Goal: Task Accomplishment & Management: Complete application form

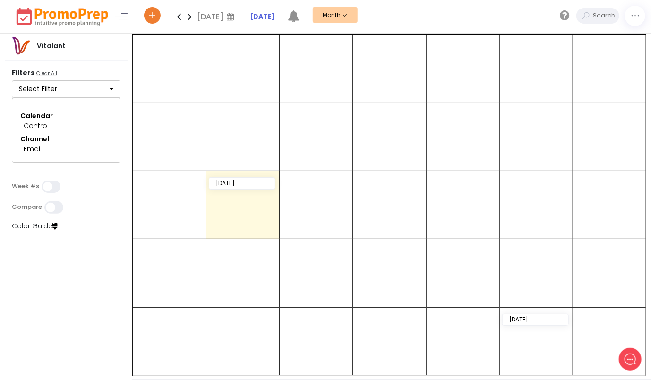
click at [81, 87] on button "Select Filter" at bounding box center [66, 89] width 109 height 18
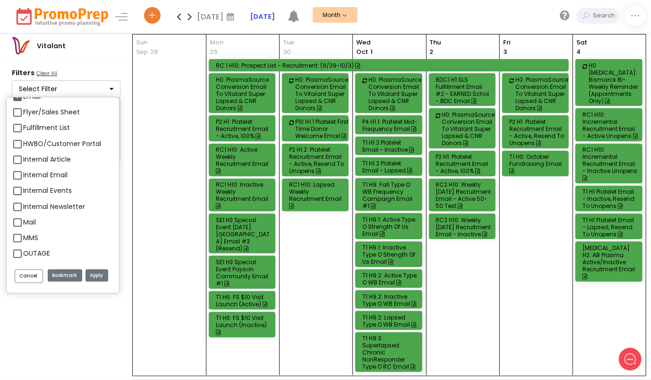
scroll to position [945, 0]
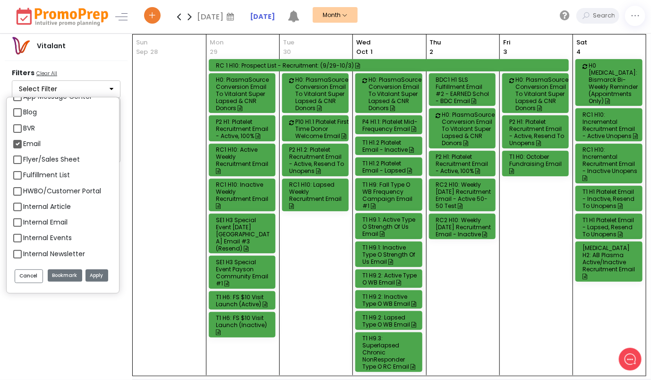
click at [23, 143] on label "Email" at bounding box center [31, 144] width 17 height 10
click at [23, 143] on input "Email" at bounding box center [26, 140] width 6 height 6
checkbox input "false"
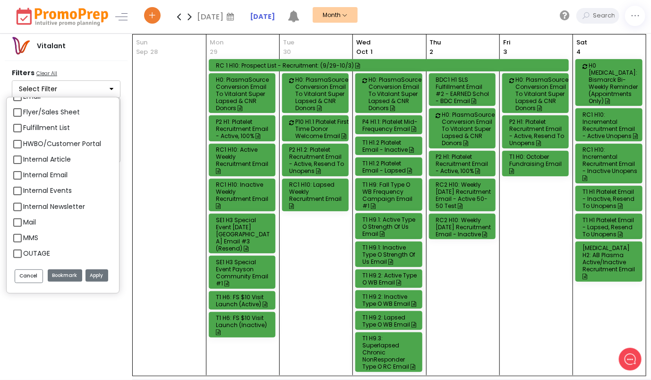
click at [23, 238] on label "MMS" at bounding box center [30, 238] width 15 height 10
click at [23, 237] on input "MMS" at bounding box center [26, 234] width 6 height 6
checkbox input "true"
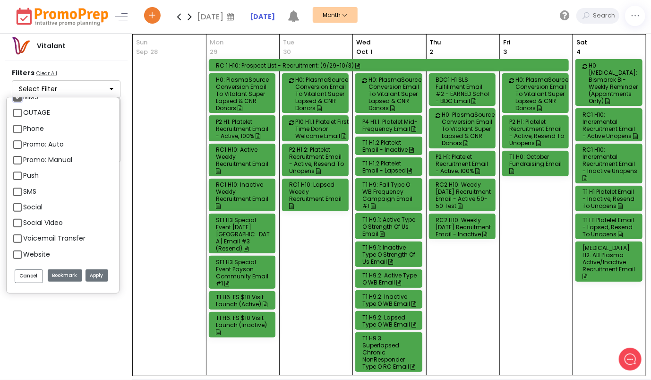
scroll to position [1134, 0]
click at [23, 192] on label "SMS" at bounding box center [29, 191] width 13 height 10
click at [23, 190] on input "SMS" at bounding box center [26, 187] width 6 height 6
checkbox input "true"
click at [23, 177] on label "Push" at bounding box center [31, 175] width 16 height 10
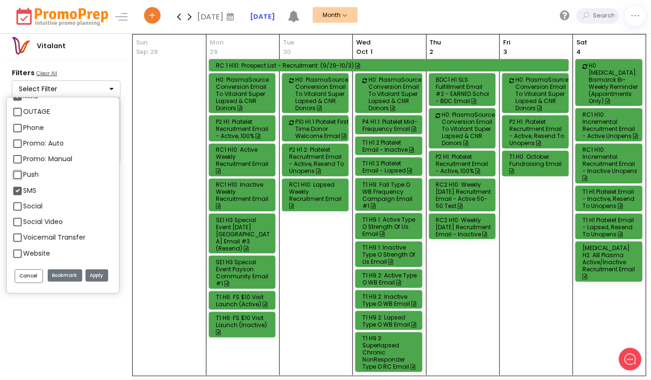
click at [23, 174] on input "Push" at bounding box center [26, 171] width 6 height 6
checkbox input "true"
click at [97, 276] on button "Apply" at bounding box center [96, 275] width 23 height 13
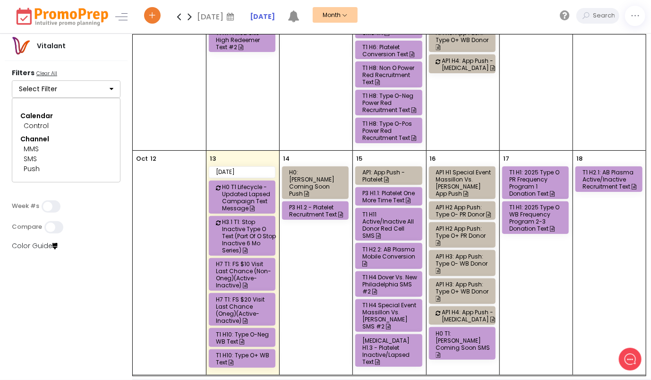
scroll to position [472, 0]
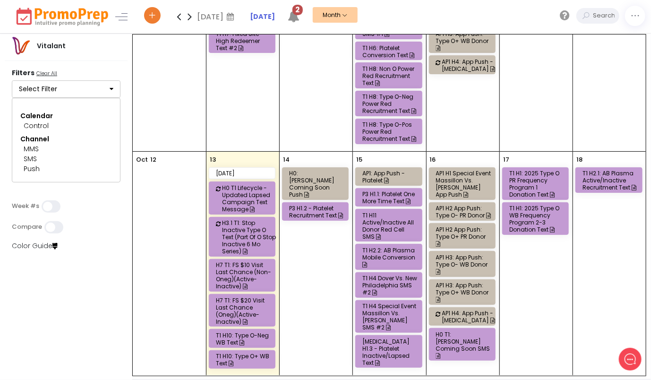
click at [399, 212] on div "T1 H11 Active/Inactive All Donor Red Cell SMS" at bounding box center [390, 226] width 56 height 28
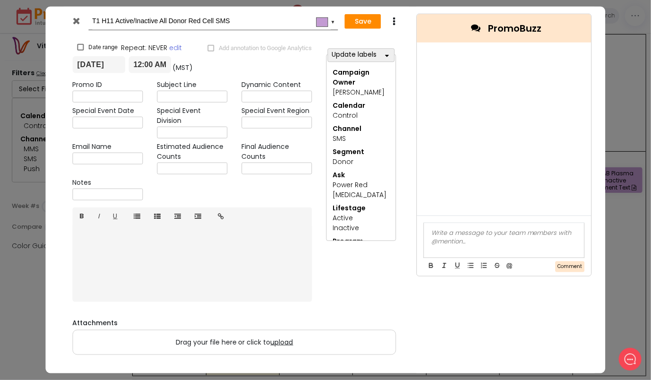
click at [79, 25] on icon at bounding box center [76, 20] width 7 height 9
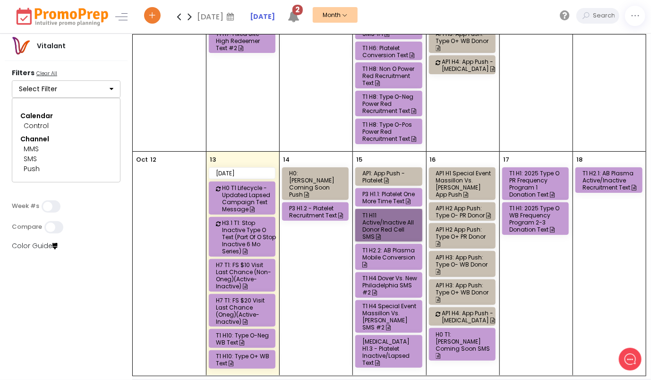
click at [366, 209] on link "T1 H11 Active/Inactive All Donor Red Cell SMS" at bounding box center [388, 225] width 67 height 33
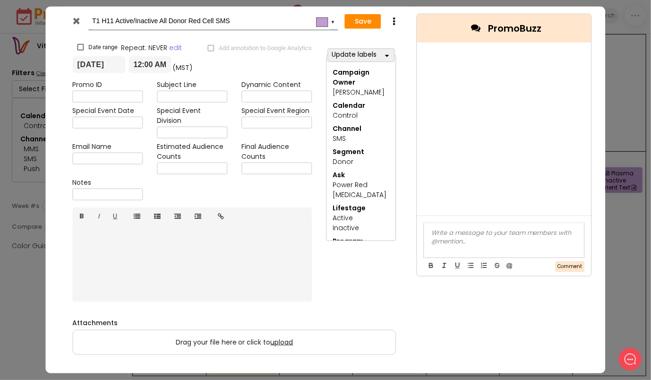
drag, startPoint x: 114, startPoint y: 17, endPoint x: 103, endPoint y: 17, distance: 10.9
click at [103, 17] on input "T1 H11 Active/Inactive All Donor Red Cell SMS" at bounding box center [211, 21] width 239 height 17
paste input "H11"
type input "H11 T1 Active/Inactive All Donor Red Cell SMS"
click at [364, 23] on button "Save" at bounding box center [363, 21] width 36 height 15
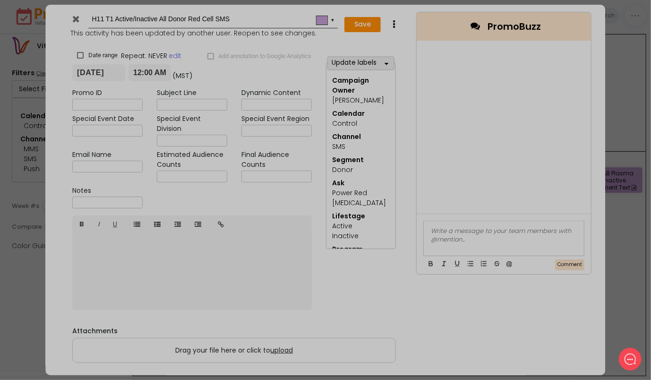
type input "[DATE]"
type input "00:00"
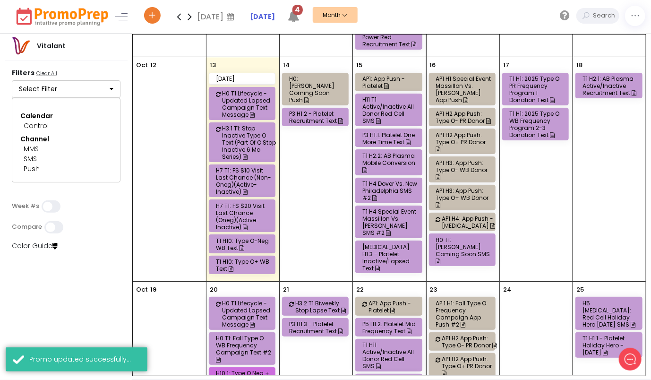
scroll to position [614, 0]
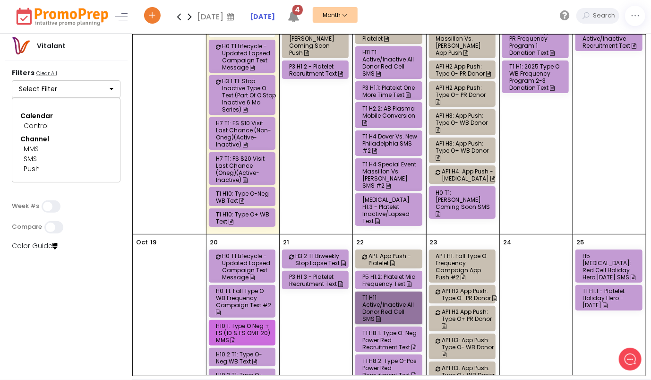
drag, startPoint x: 388, startPoint y: 278, endPoint x: 370, endPoint y: 282, distance: 18.9
click at [370, 291] on link "T1 H11 Active/Inactive All Donor Red Cell SMS" at bounding box center [388, 307] width 67 height 33
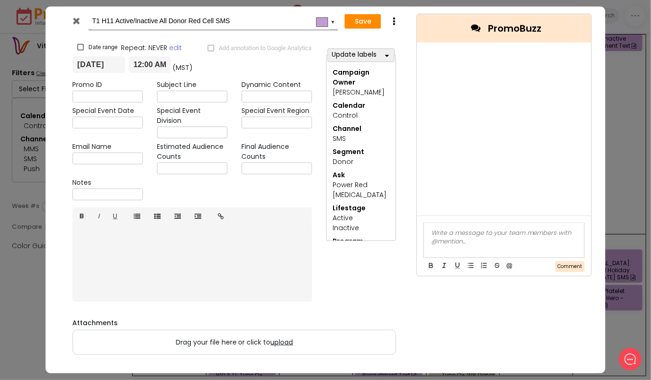
click at [397, 24] on icon at bounding box center [394, 21] width 7 height 9
click at [394, 18] on icon at bounding box center [394, 21] width 7 height 9
click at [111, 18] on input "T1 H11 Active/Inactive All Donor Red Cell SMS" at bounding box center [211, 21] width 239 height 17
drag, startPoint x: 113, startPoint y: 18, endPoint x: 103, endPoint y: 18, distance: 9.4
click at [103, 18] on input "T1 H11 Active/Inactive All Donor Red Cell SMS" at bounding box center [211, 21] width 239 height 17
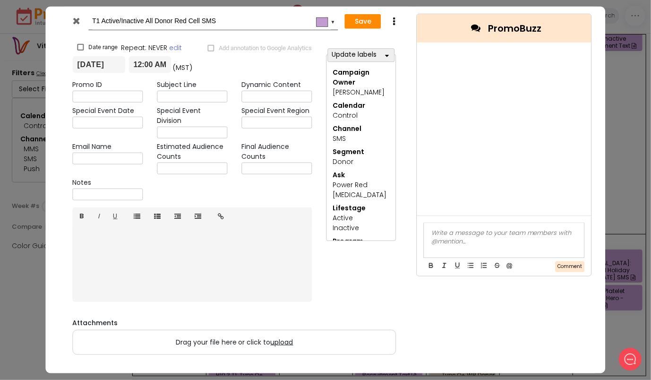
paste input "H11"
type input "H11 T1 Active/Inactive All Donor Red Cell SMS"
click at [355, 16] on button "Save" at bounding box center [363, 21] width 36 height 15
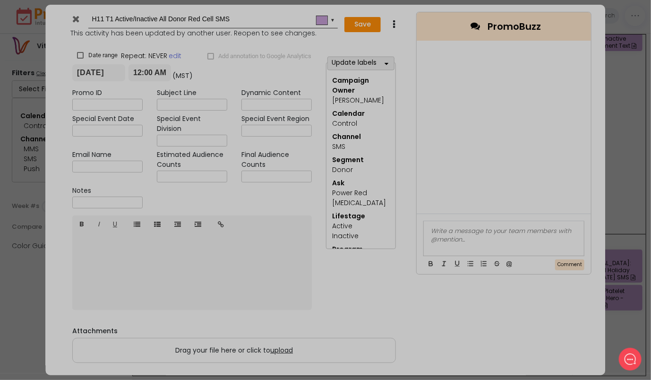
type input "[DATE]"
type input "00:00"
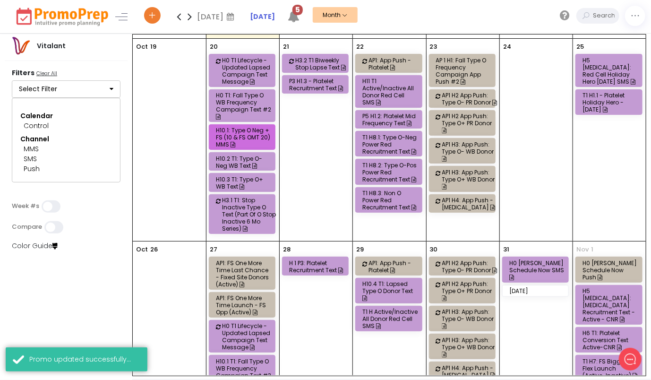
scroll to position [898, 0]
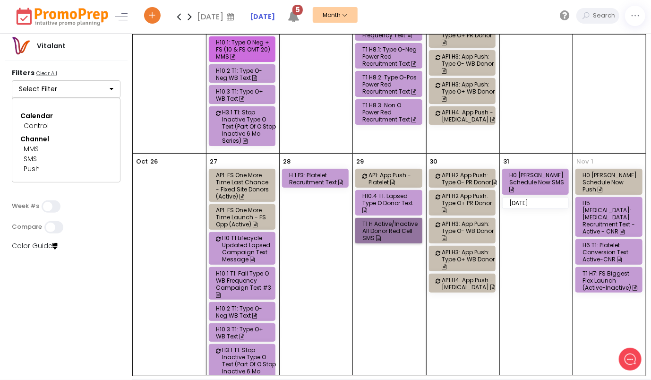
click at [371, 190] on div "29 AP1: App Push - Platelet H10.4 T1: Lapsed Type O Donor Text T1 H Active/Inac…" at bounding box center [389, 308] width 73 height 308
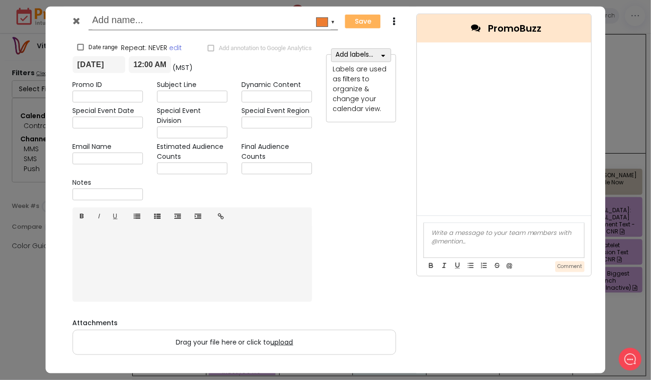
click at [75, 19] on icon at bounding box center [76, 20] width 7 height 9
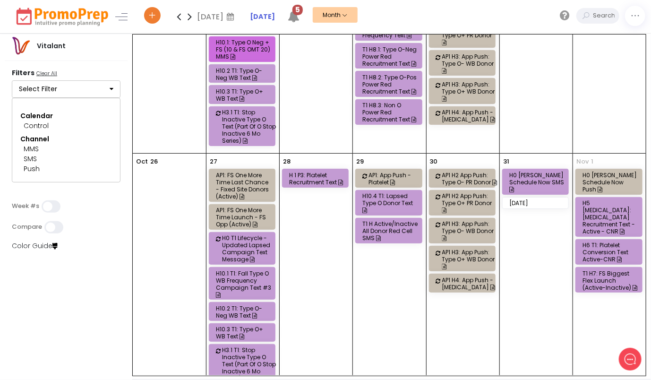
click at [414, 220] on div "T1 H Active/Inactive All Donor Red Cell SMS" at bounding box center [390, 230] width 56 height 21
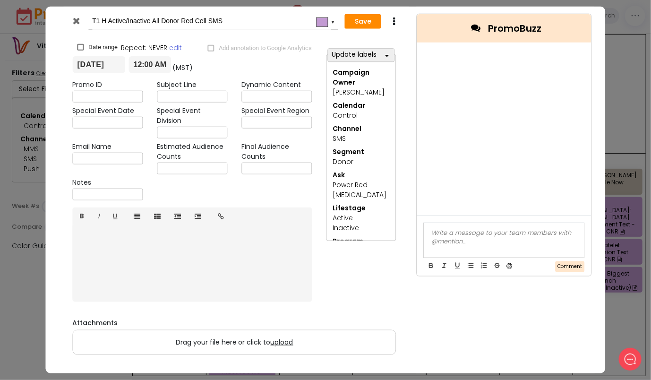
click at [103, 18] on input "T1 H Active/Inactive All Donor Red Cell SMS" at bounding box center [211, 21] width 239 height 17
paste input "H"
type input "H11 T1 Active/Inactive All Donor Red Cell SMS"
click at [346, 17] on button "Save" at bounding box center [363, 21] width 36 height 15
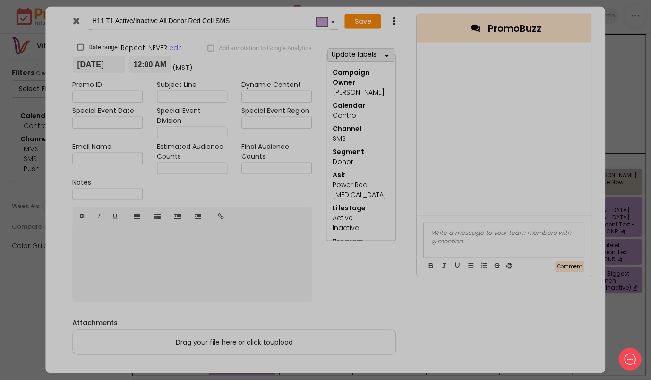
type input "[DATE]"
type input "00:00"
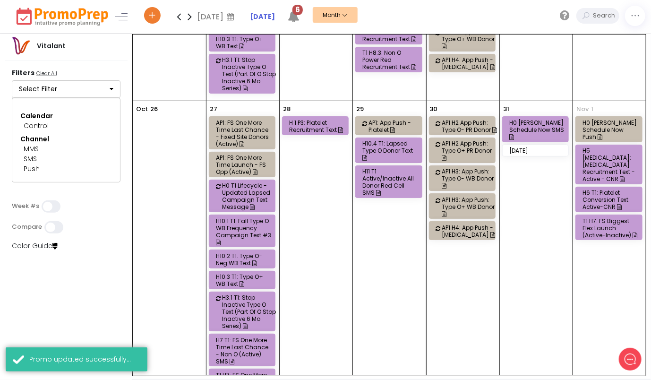
scroll to position [954, 0]
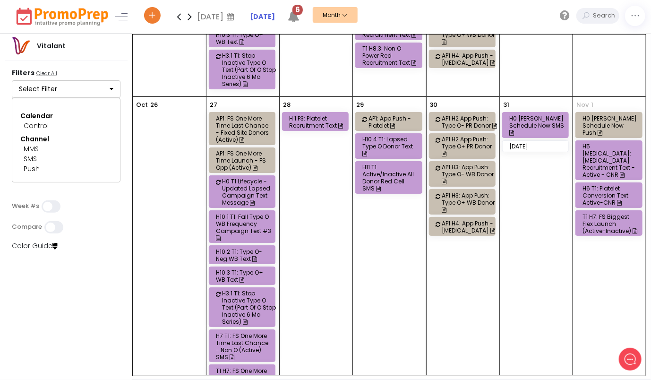
click at [190, 16] on icon at bounding box center [189, 16] width 11 height 19
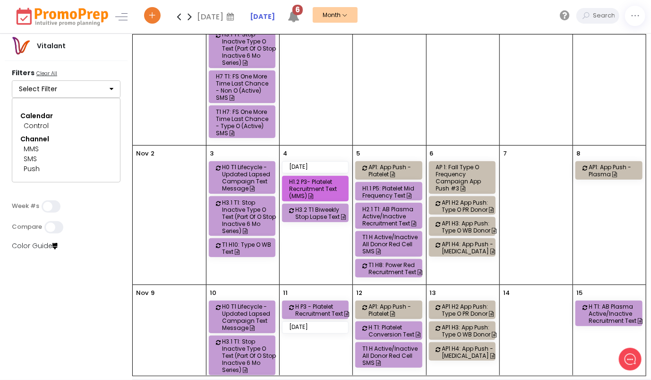
scroll to position [283, 0]
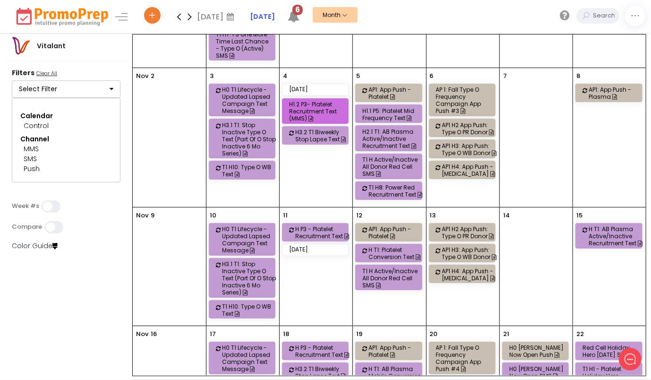
click at [391, 159] on div "T1 H Active/Inactive All Donor Red Cell SMS" at bounding box center [390, 166] width 56 height 21
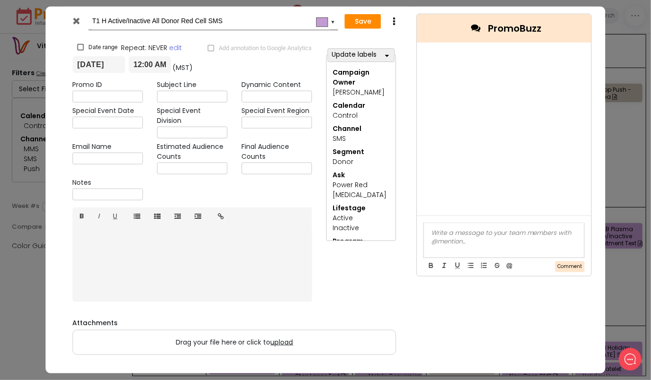
click at [103, 20] on input "T1 H Active/Inactive All Donor Red Cell SMS" at bounding box center [211, 21] width 239 height 17
type input "H11 T1 Active/Inactive All Donor Red Cell SMS"
click at [356, 27] on button "Save" at bounding box center [363, 21] width 36 height 15
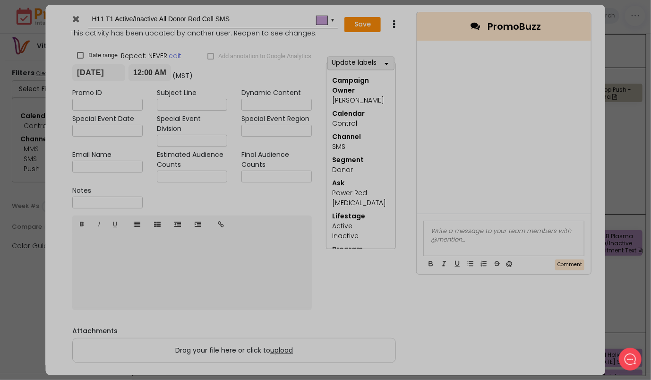
type input "[DATE]"
type input "00:00"
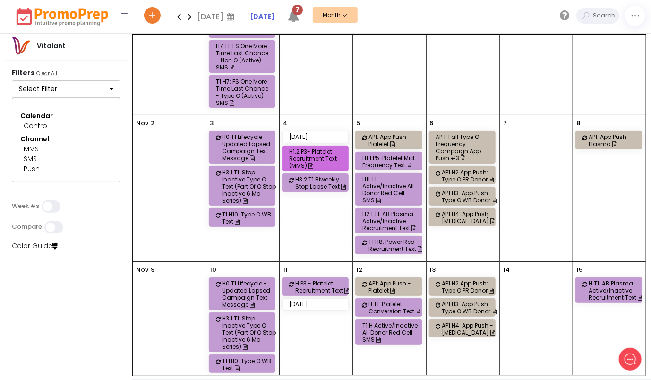
scroll to position [331, 0]
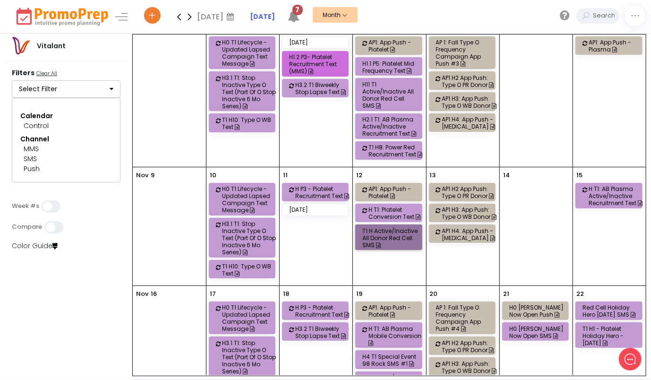
drag, startPoint x: 398, startPoint y: 229, endPoint x: 376, endPoint y: 228, distance: 22.2
click at [376, 228] on link "T1 H Active/Inactive All Donor Red Cell SMS" at bounding box center [388, 237] width 67 height 26
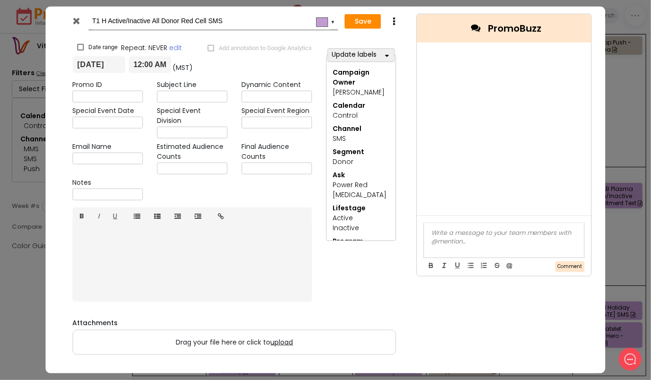
click at [111, 18] on input "T1 H Active/Inactive All Donor Red Cell SMS" at bounding box center [211, 21] width 239 height 17
type input "H11 T1 Active/Inactive All Donor Red Cell SMS"
click at [354, 23] on button "Save" at bounding box center [363, 21] width 36 height 15
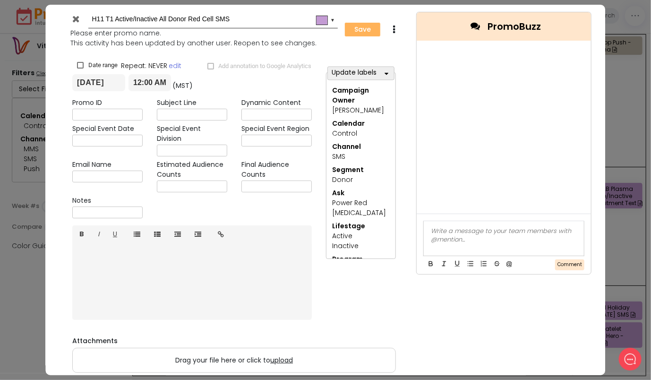
type input "[DATE]"
type input "00:00"
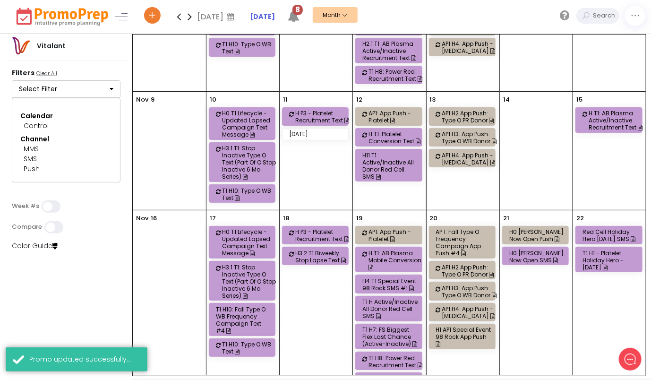
scroll to position [425, 0]
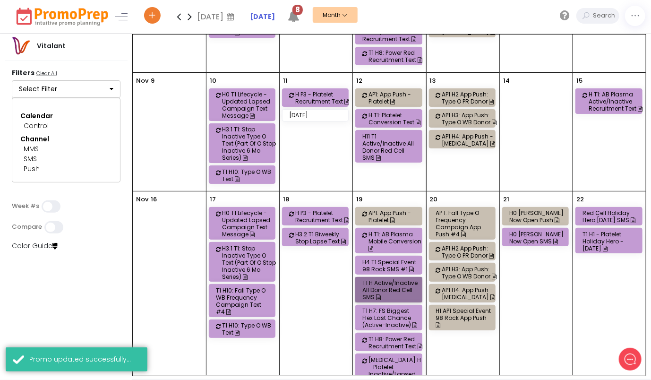
drag, startPoint x: 391, startPoint y: 279, endPoint x: 376, endPoint y: 279, distance: 14.2
click at [376, 279] on link "T1 H Active/Inactive All Donor Red Cell SMS" at bounding box center [388, 290] width 67 height 26
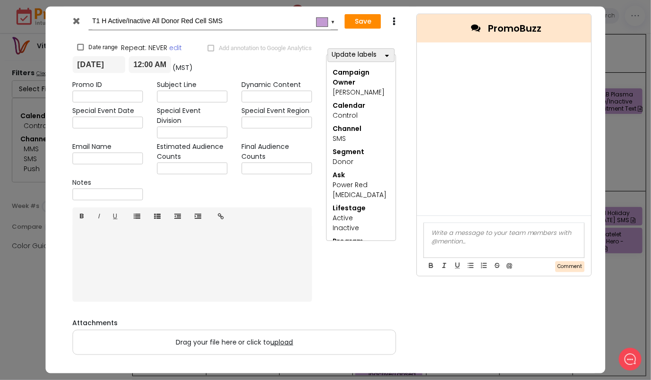
click at [106, 17] on input "T1 H Active/Inactive All Donor Red Cell SMS" at bounding box center [211, 21] width 239 height 17
type input "H11 T1 Active/Inactive All Donor Red Cell SMS"
click at [369, 20] on button "Save" at bounding box center [363, 21] width 36 height 15
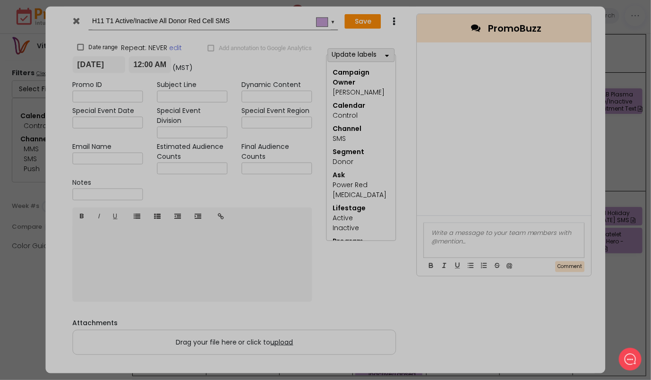
type input "[DATE]"
type input "00:00"
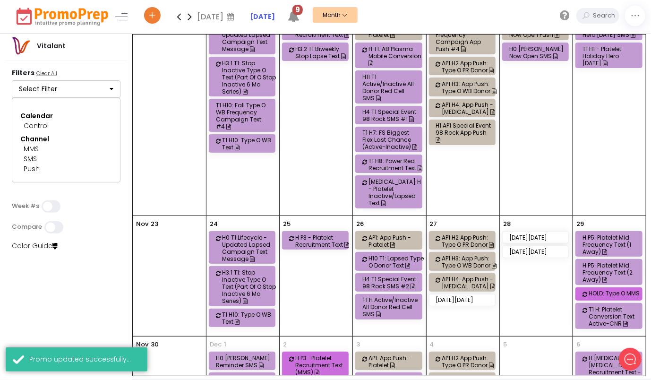
scroll to position [614, 0]
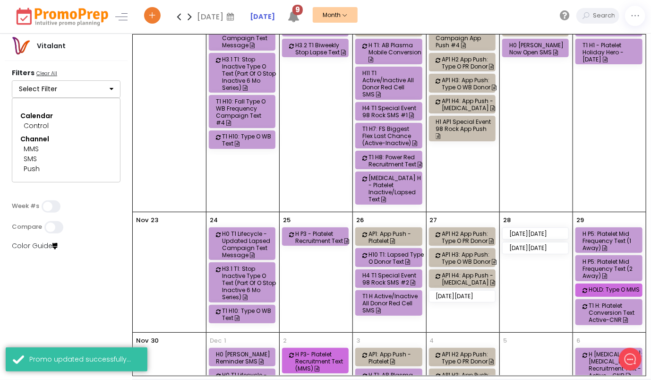
click at [400, 292] on div "T1 H Active/Inactive All Donor Red Cell SMS" at bounding box center [390, 302] width 56 height 21
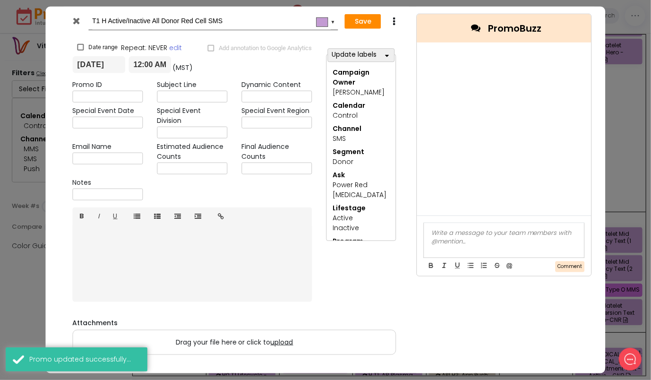
click at [109, 20] on input "T1 H Active/Inactive All Donor Red Cell SMS" at bounding box center [211, 21] width 239 height 17
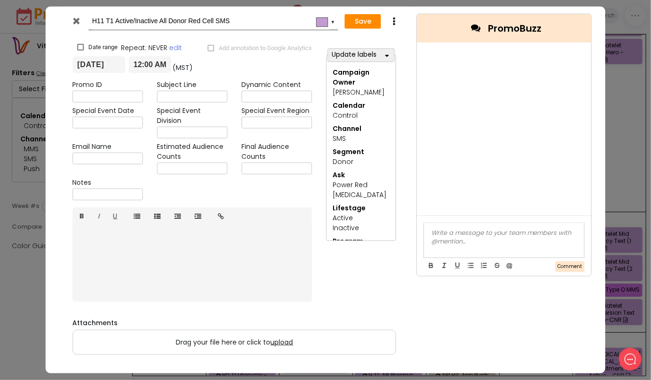
type input "H11 T1 Active/Inactive All Donor Red Cell SMS"
click at [362, 20] on button "Save" at bounding box center [363, 21] width 36 height 15
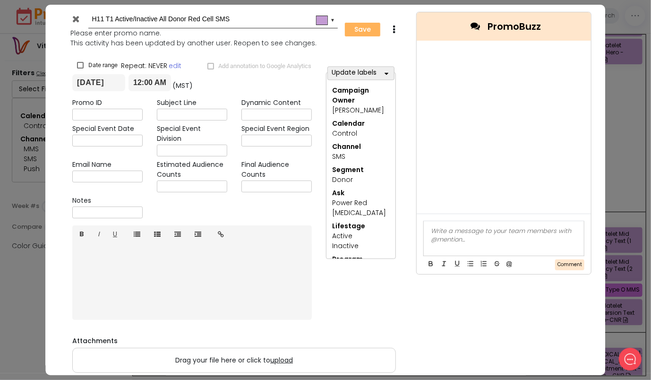
type input "[DATE]"
type input "00:00"
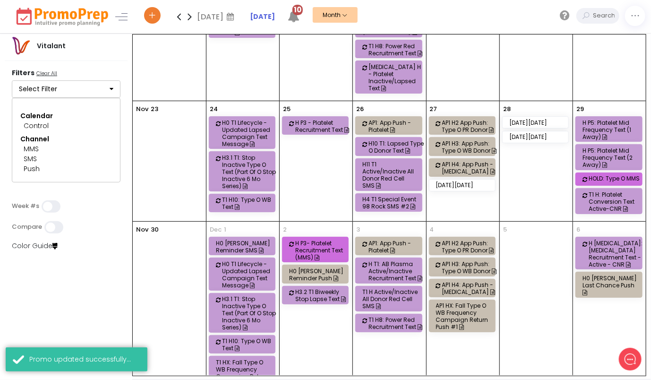
scroll to position [725, 0]
click at [397, 288] on div "T1 H Active/Inactive All Donor Red Cell SMS" at bounding box center [390, 298] width 56 height 21
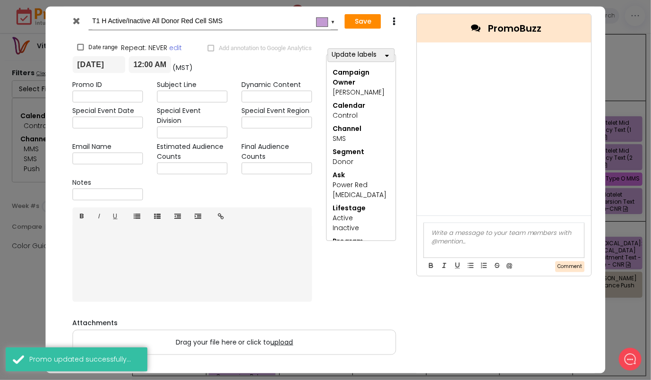
click at [107, 20] on input "T1 H Active/Inactive All Donor Red Cell SMS" at bounding box center [211, 21] width 239 height 17
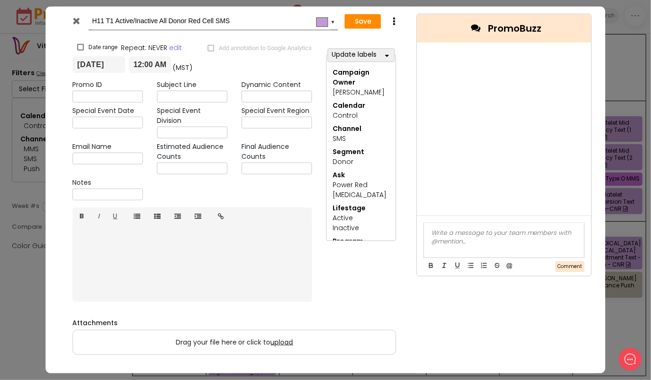
type input "H11 T1 Active/Inactive All Donor Red Cell SMS"
click at [354, 22] on button "Save" at bounding box center [363, 21] width 36 height 15
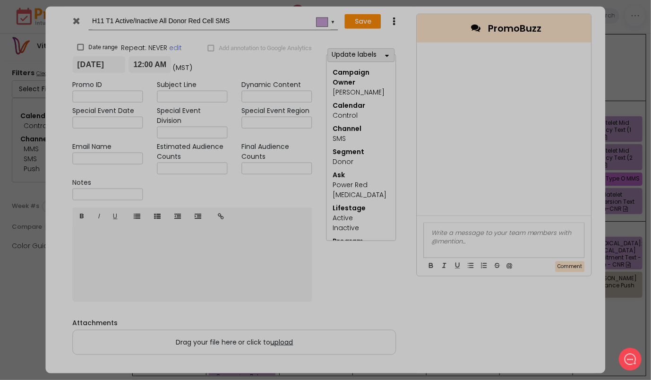
type input "[DATE]"
type input "00:00"
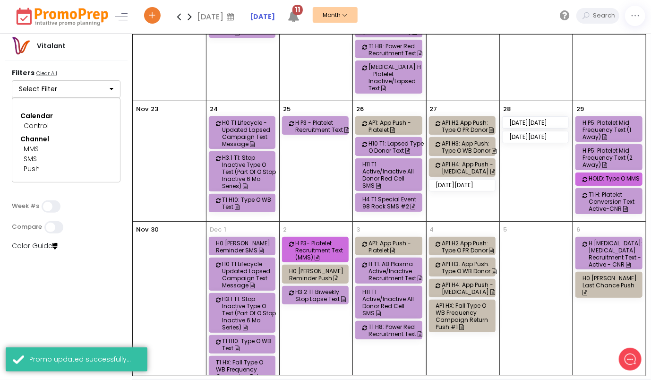
click at [188, 13] on icon at bounding box center [189, 16] width 11 height 19
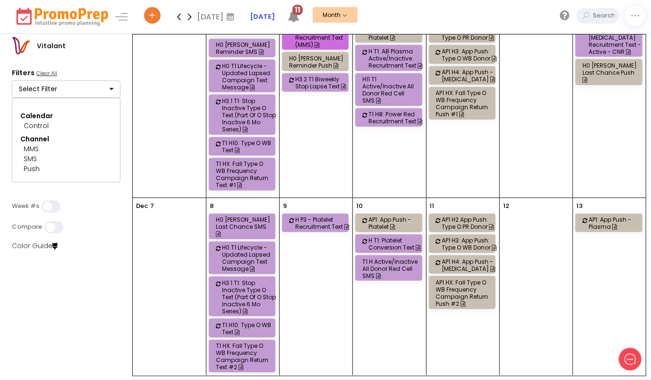
scroll to position [47, 0]
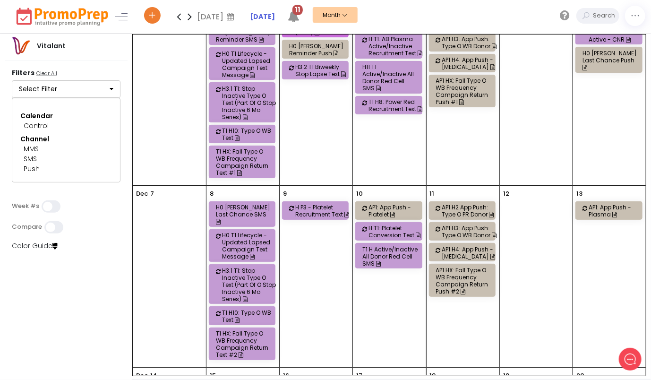
click at [392, 243] on div "T1 H Active/Inactive All Donor Red Cell SMS" at bounding box center [389, 255] width 66 height 25
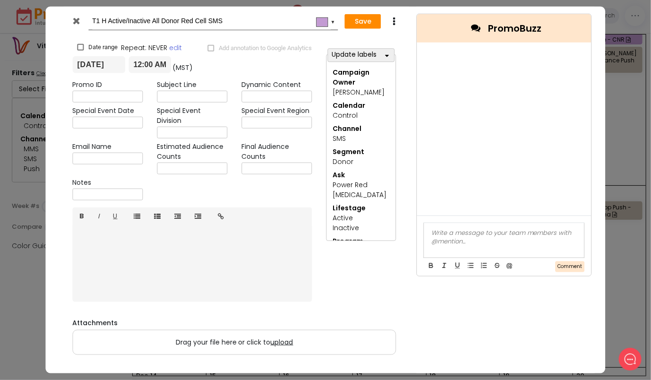
click at [108, 23] on input "T1 H Active/Inactive All Donor Red Cell SMS" at bounding box center [211, 21] width 239 height 17
type input "H11 T1 Active/Inactive All Donor Red Cell SMS"
click at [369, 22] on button "Save" at bounding box center [363, 21] width 36 height 15
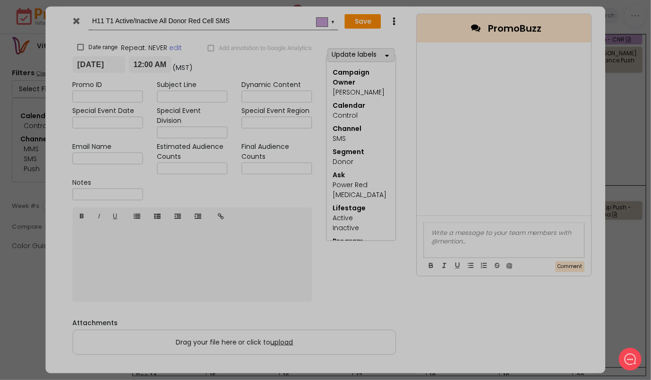
type input "[DATE]"
type input "00:00"
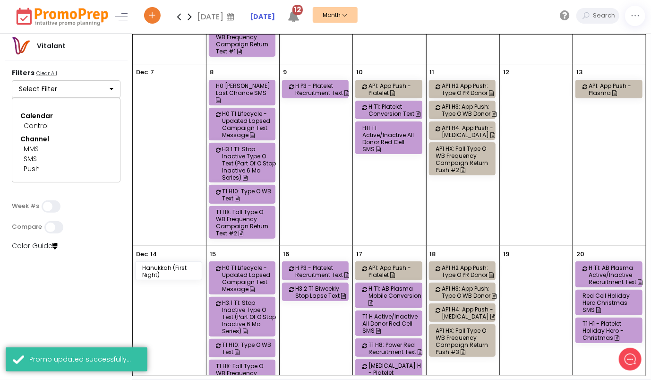
scroll to position [189, 0]
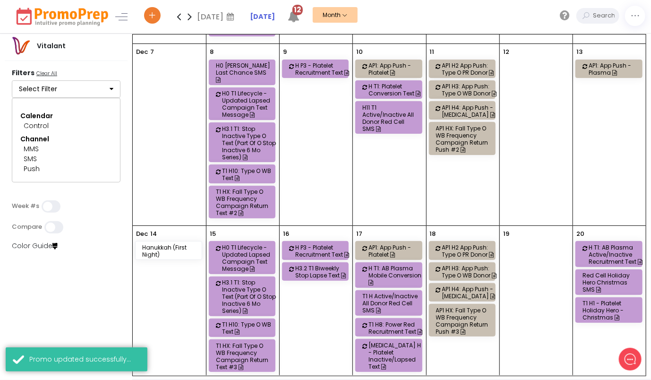
click at [400, 294] on div "T1 H Active/Inactive All Donor Red Cell SMS" at bounding box center [390, 302] width 56 height 21
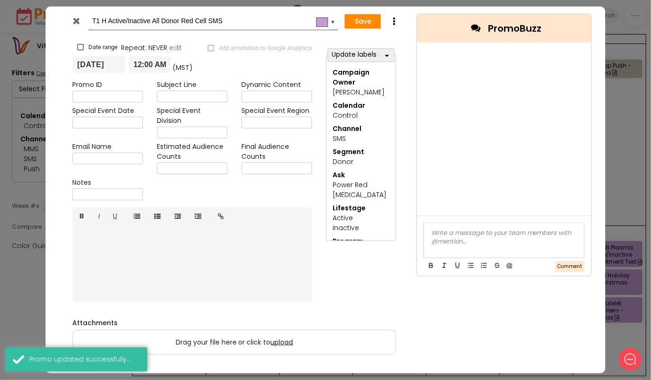
click at [105, 18] on input "T1 H Active/Inactive All Donor Red Cell SMS" at bounding box center [211, 21] width 239 height 17
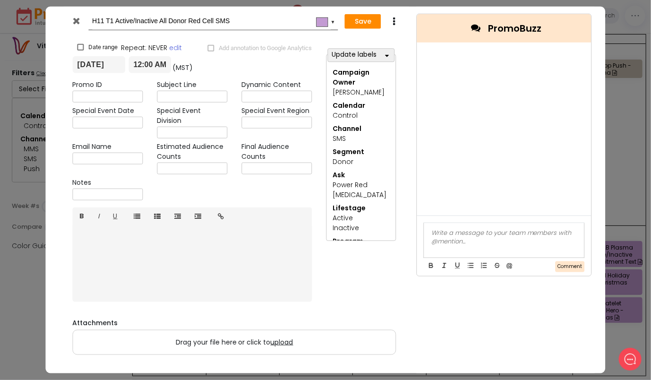
type input "H11 T1 Active/Inactive All Donor Red Cell SMS"
click at [356, 19] on button "Save" at bounding box center [363, 21] width 36 height 15
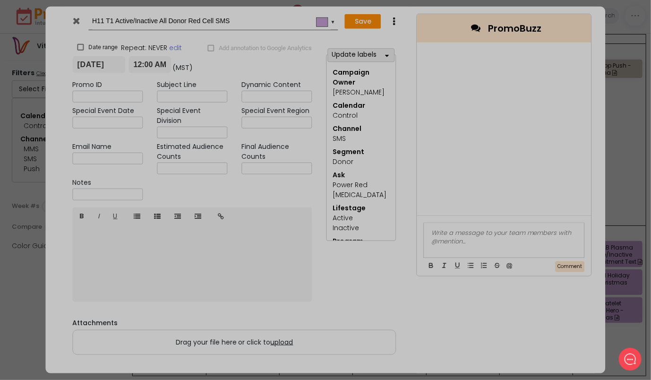
type input "[DATE]"
type input "00:00"
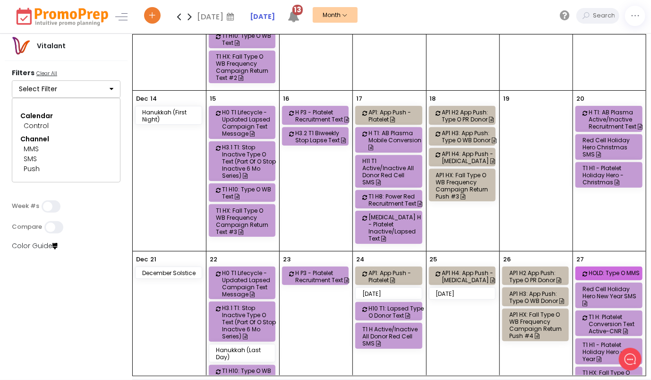
scroll to position [378, 0]
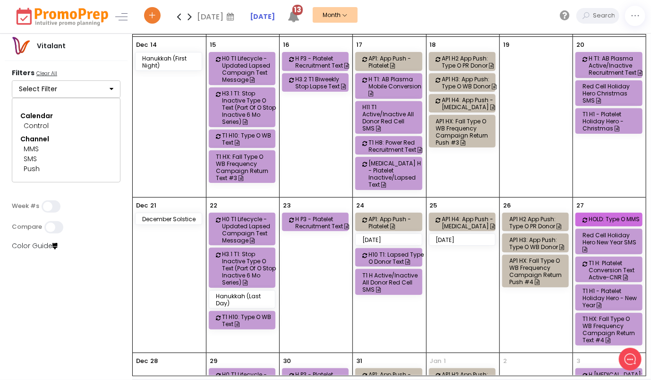
click at [397, 272] on div "T1 H Active/Inactive All Donor Red Cell SMS" at bounding box center [390, 282] width 56 height 21
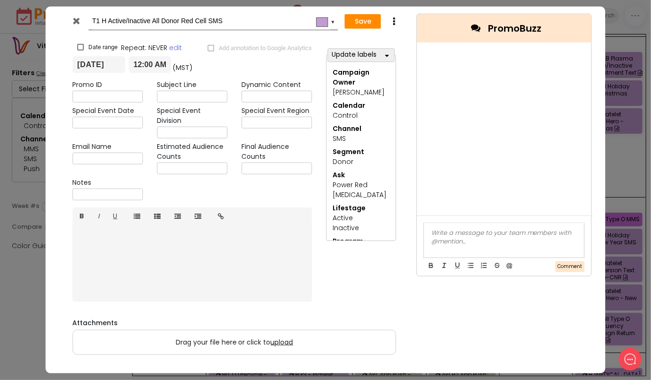
click at [110, 19] on input "T1 H Active/Inactive All Donor Red Cell SMS" at bounding box center [211, 21] width 239 height 17
type input "H11 T1 Active/Inactive All Donor Red Cell SMS"
click at [377, 18] on button "Save" at bounding box center [363, 21] width 36 height 15
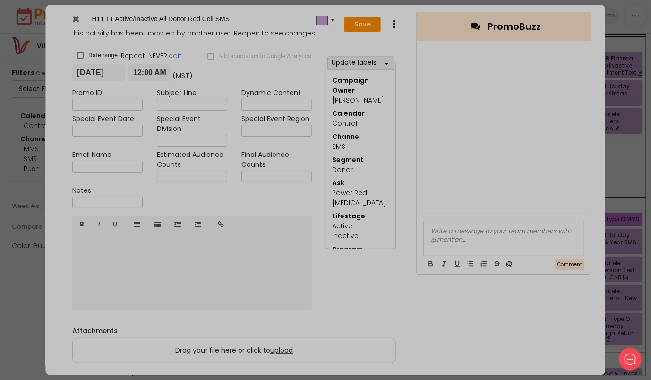
type input "[DATE]"
type input "00:00"
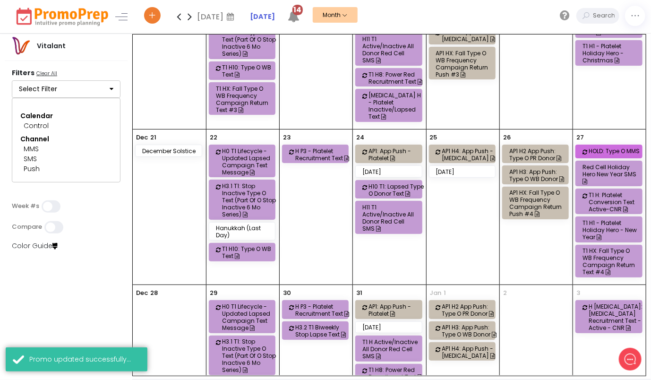
scroll to position [451, 0]
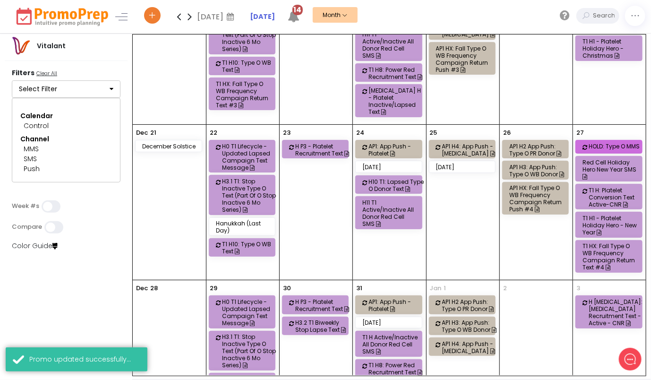
click at [393, 333] on div "T1 H Active/Inactive All Donor Red Cell SMS" at bounding box center [390, 343] width 56 height 21
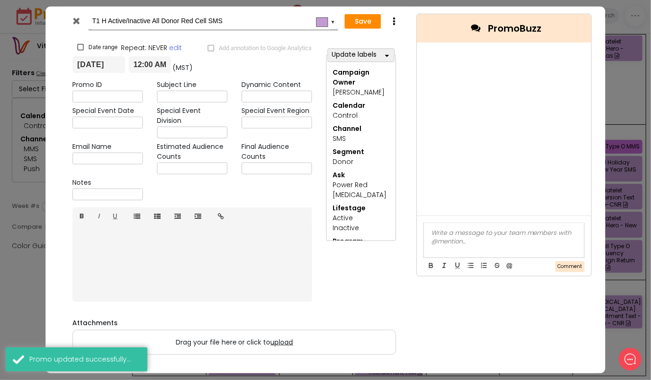
click at [106, 17] on input "T1 H Active/Inactive All Donor Red Cell SMS" at bounding box center [211, 21] width 239 height 17
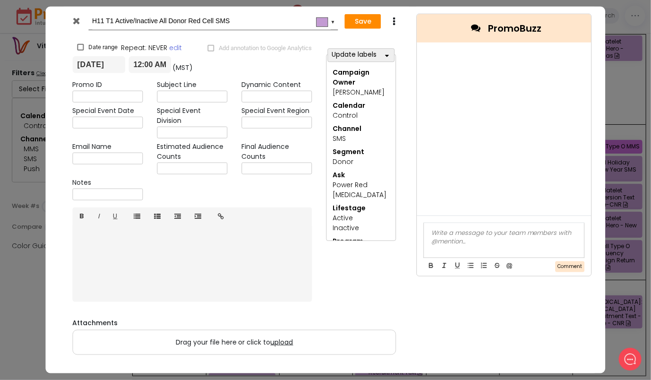
type input "H11 T1 Active/Inactive All Donor Red Cell SMS"
click at [366, 20] on button "Save" at bounding box center [363, 21] width 36 height 15
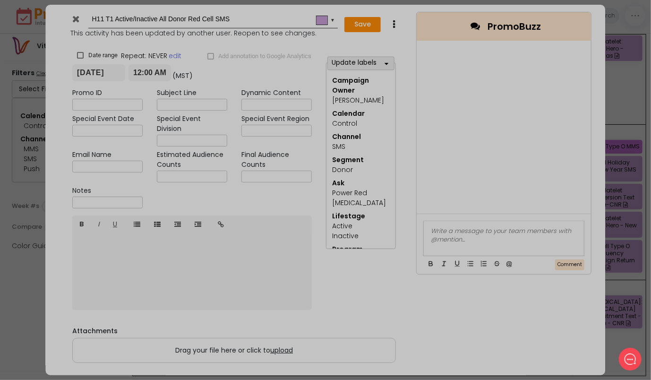
type input "[DATE]"
type input "00:00"
